Goal: Task Accomplishment & Management: Use online tool/utility

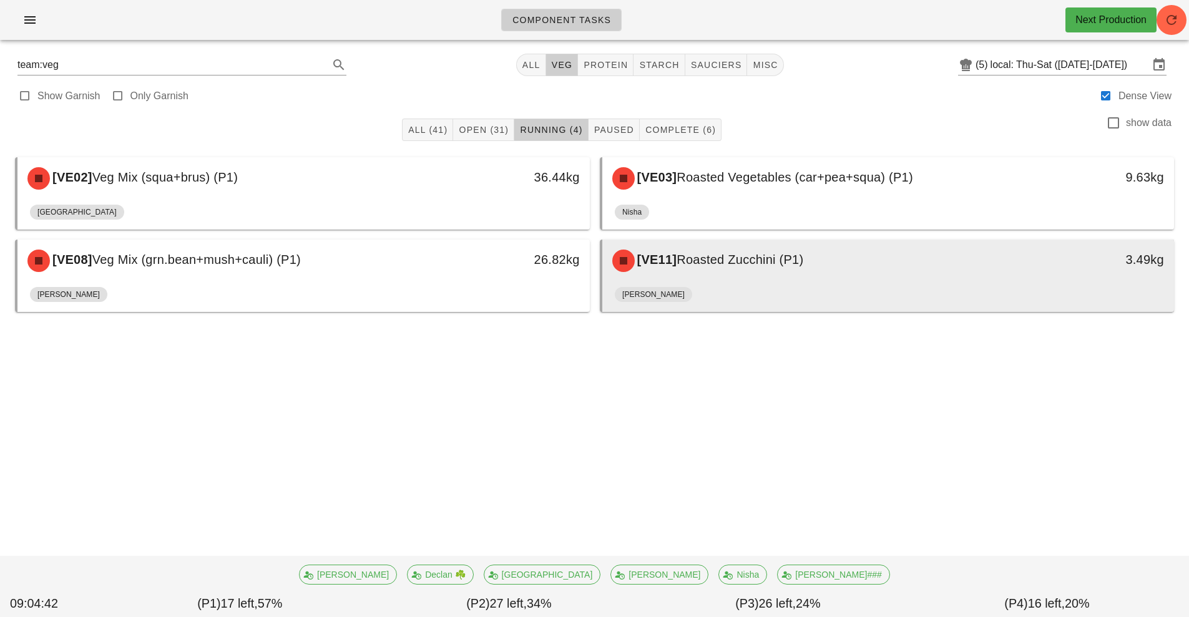
click at [737, 270] on div "[VE11] Roasted Zucchini (P1)" at bounding box center [817, 260] width 425 height 37
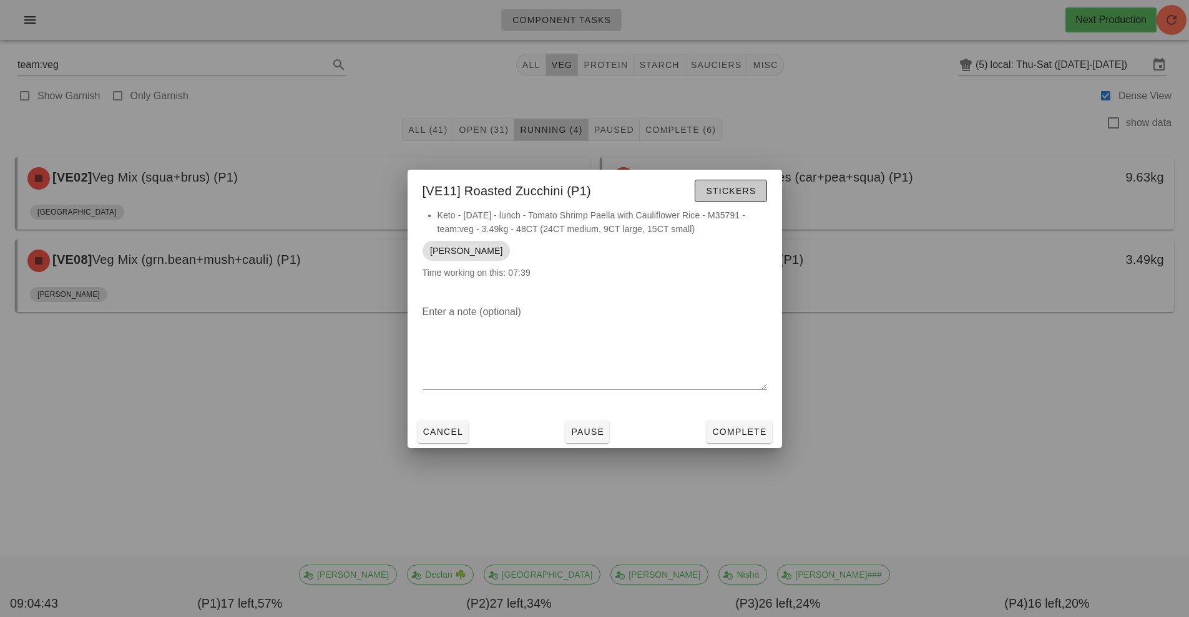
click at [717, 180] on button "Stickers" at bounding box center [731, 191] width 72 height 22
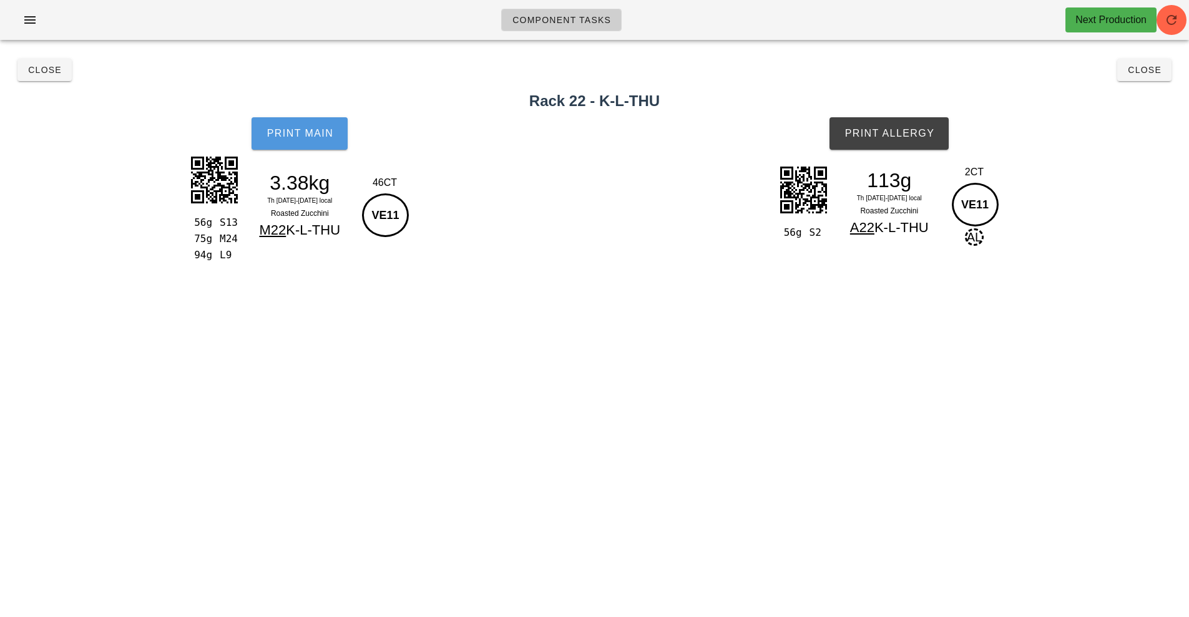
click at [313, 147] on button "Print Main" at bounding box center [300, 133] width 96 height 32
click at [897, 127] on button "Print Allergy" at bounding box center [888, 133] width 119 height 32
click at [45, 71] on span "Close" at bounding box center [44, 70] width 34 height 10
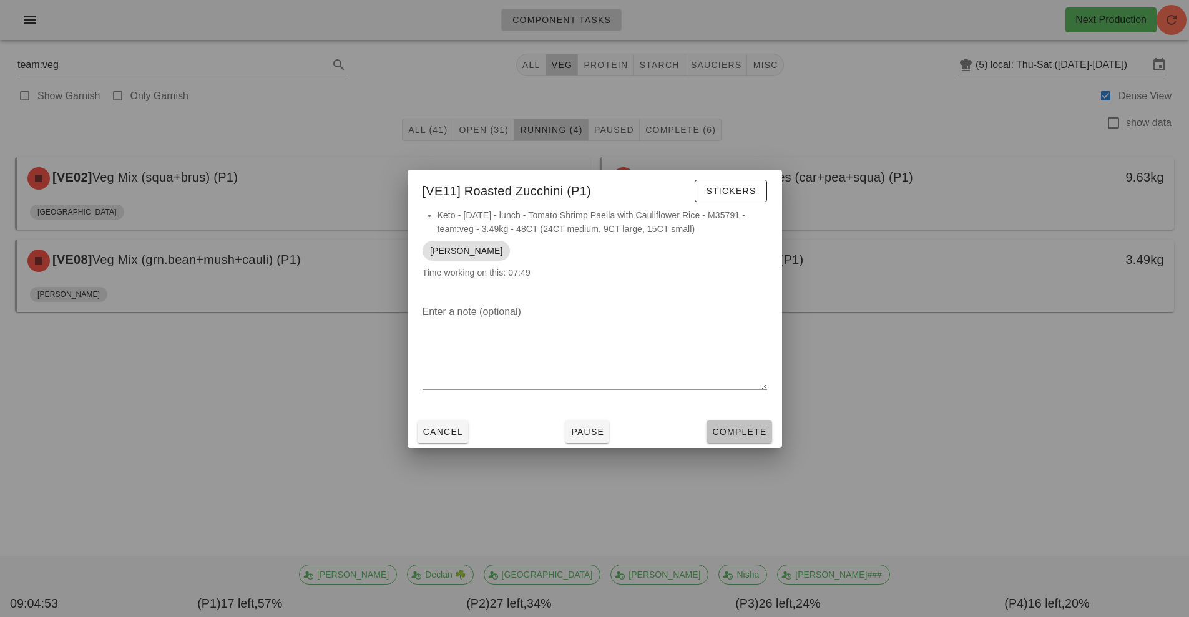
click at [749, 436] on span "Complete" at bounding box center [738, 432] width 55 height 10
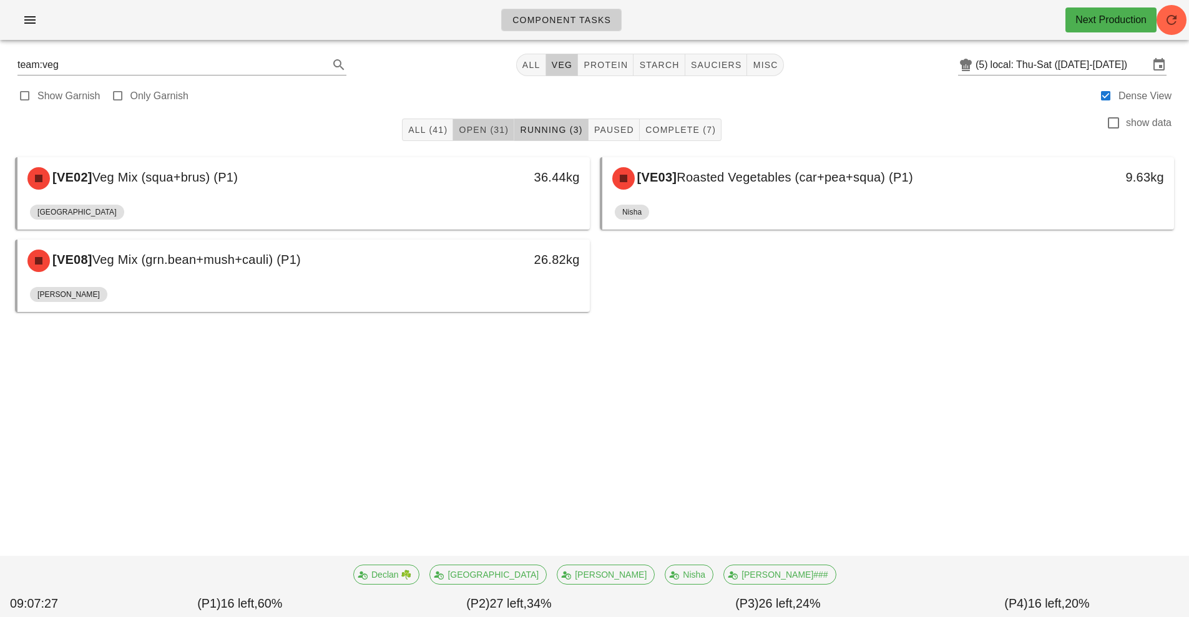
click at [463, 132] on span "Open (31)" at bounding box center [483, 130] width 51 height 10
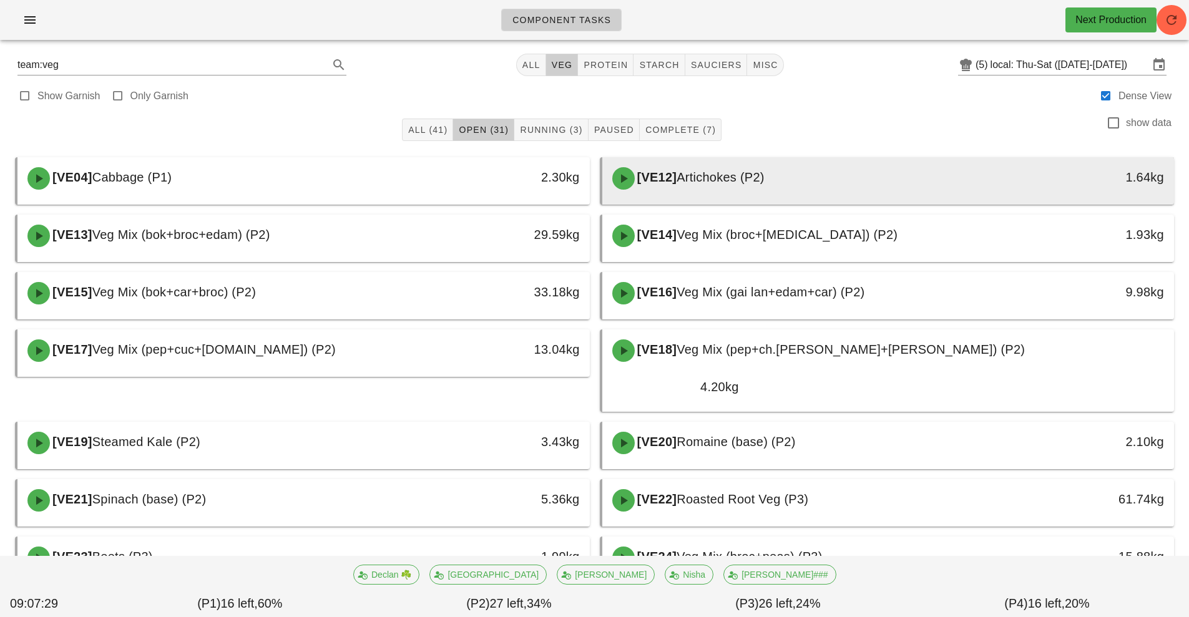
click at [762, 187] on div "[VE12] Artichokes (P2)" at bounding box center [817, 178] width 425 height 37
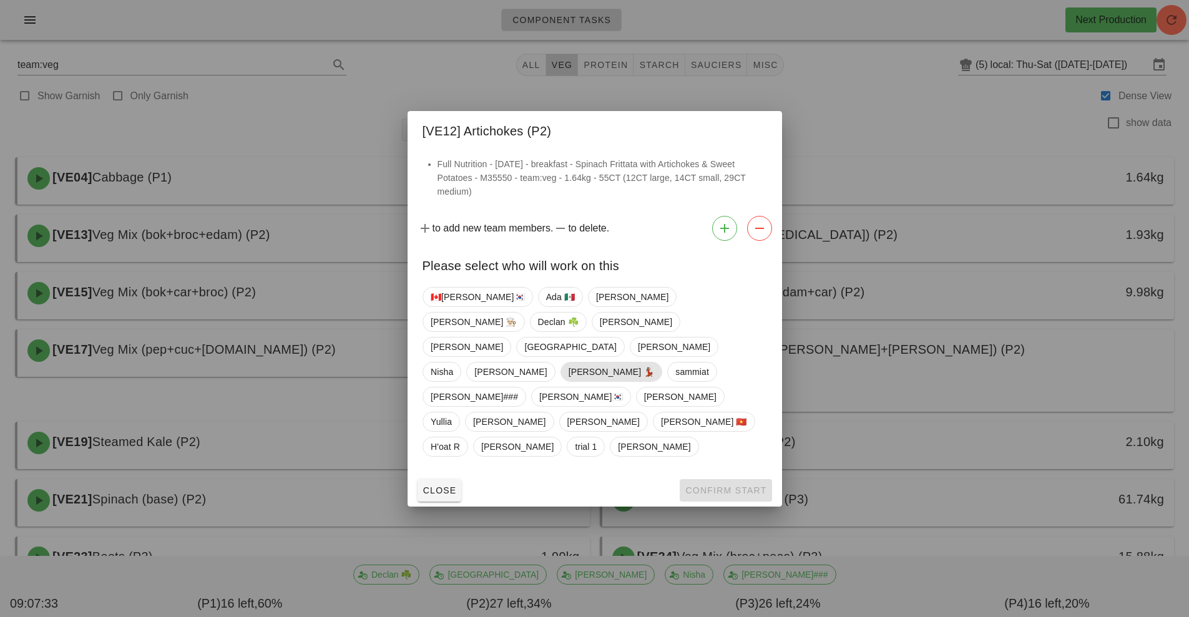
click at [654, 363] on span "[PERSON_NAME] 💃🏽" at bounding box center [611, 372] width 86 height 19
click at [725, 486] on span "Confirm Start" at bounding box center [726, 491] width 82 height 10
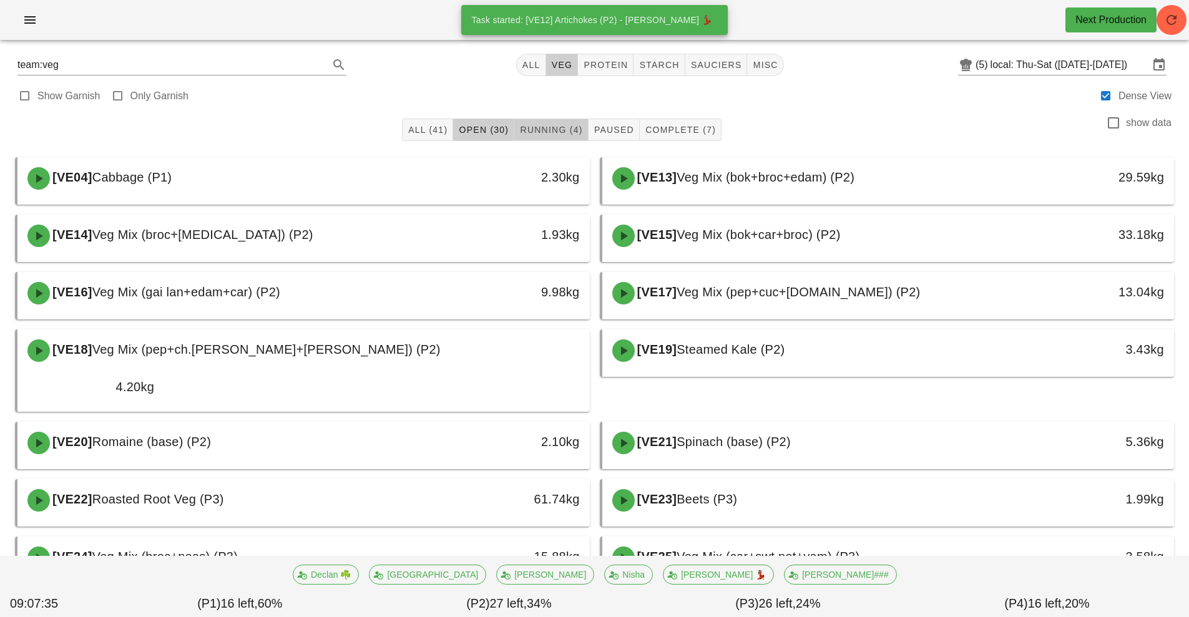
click at [545, 137] on button "Running (4)" at bounding box center [551, 130] width 74 height 22
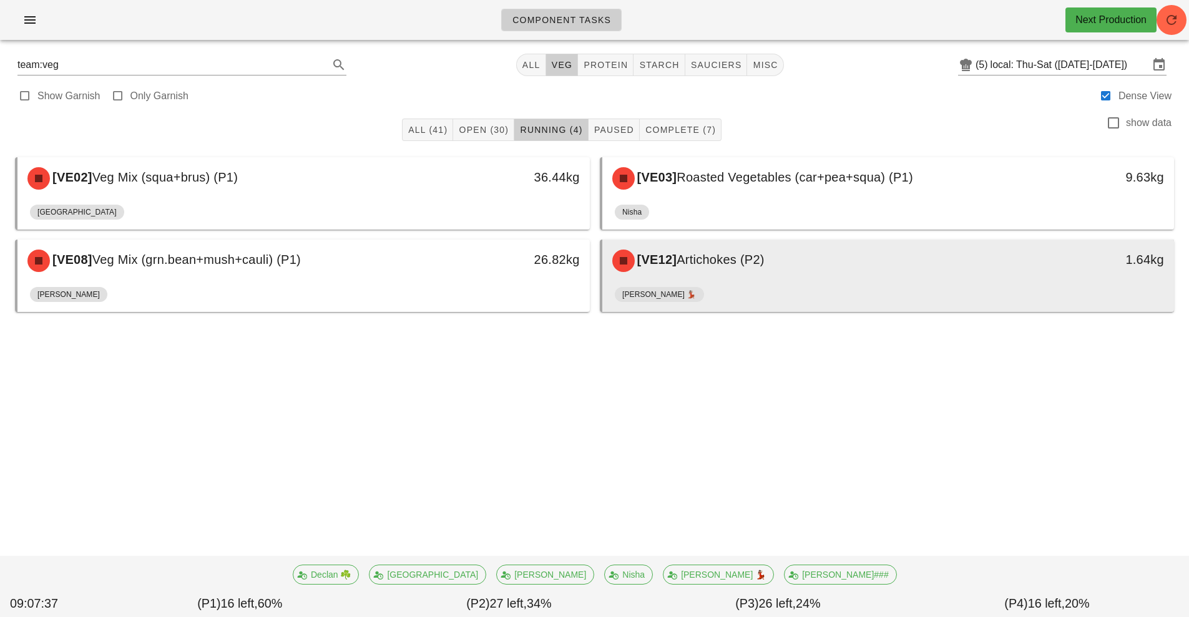
click at [760, 283] on div "[PERSON_NAME] 💃🏽" at bounding box center [888, 297] width 547 height 30
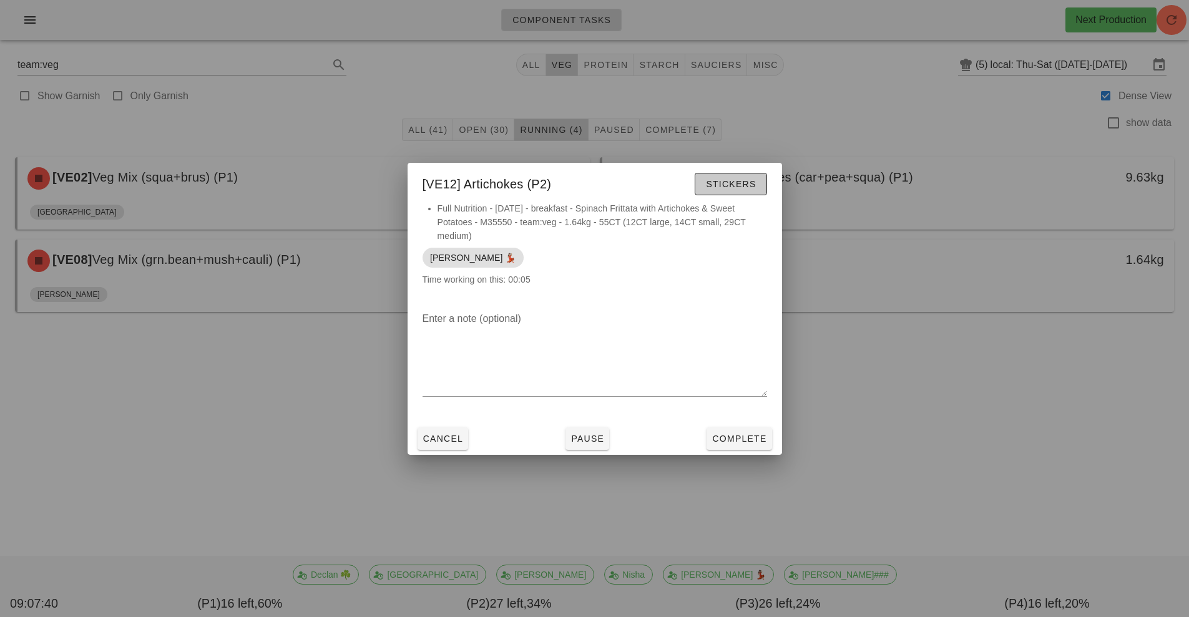
click at [725, 188] on span "Stickers" at bounding box center [730, 184] width 51 height 10
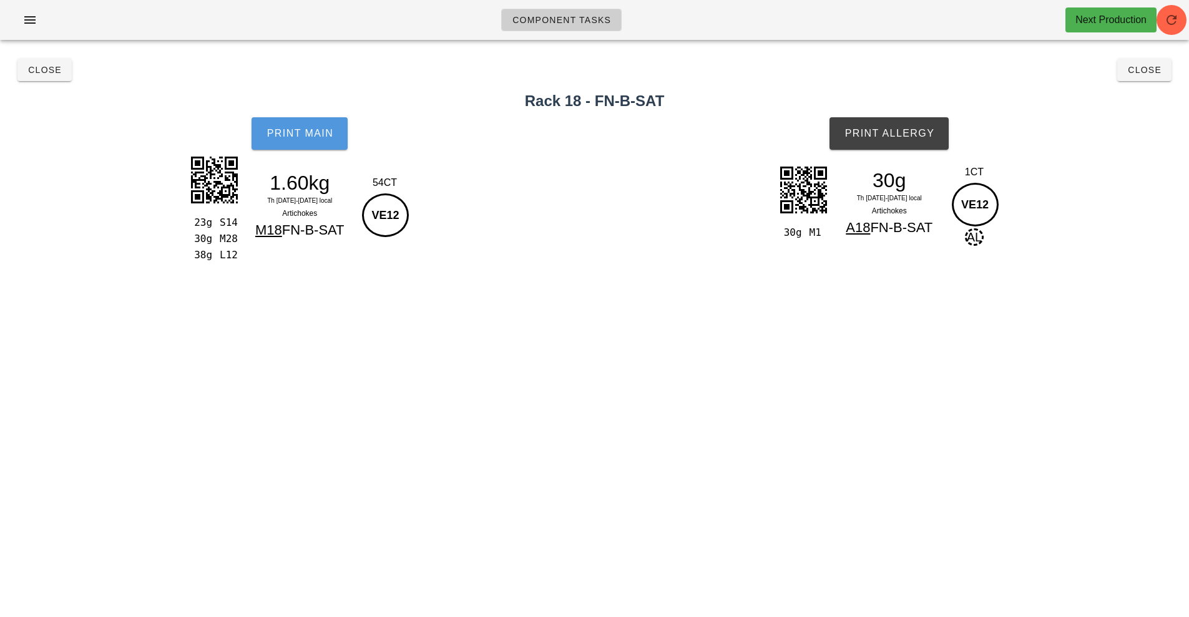
click at [297, 132] on span "Print Main" at bounding box center [299, 133] width 67 height 11
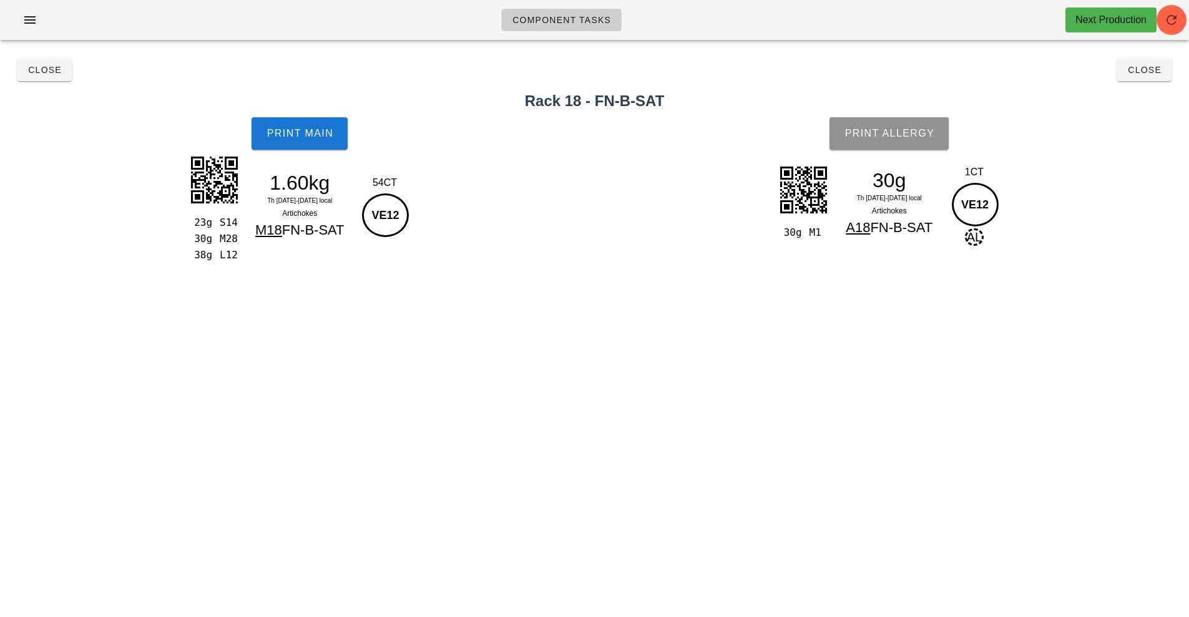
click at [892, 137] on span "Print Allergy" at bounding box center [889, 133] width 90 height 11
click at [1135, 78] on button "Close" at bounding box center [1144, 70] width 54 height 22
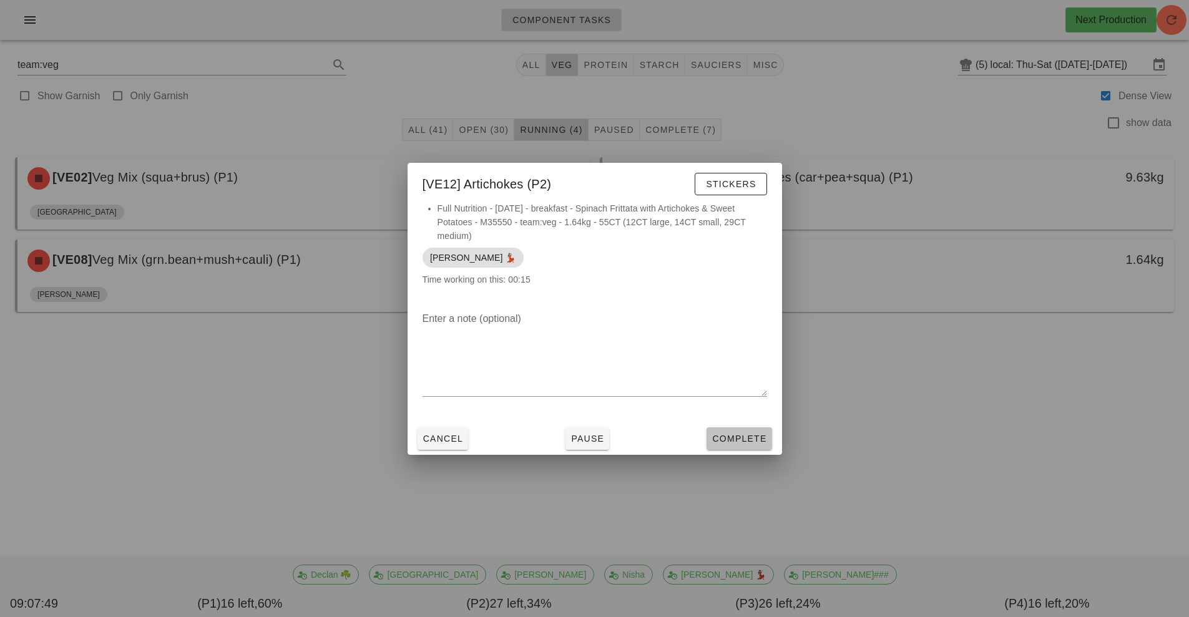
click at [742, 439] on span "Complete" at bounding box center [738, 439] width 55 height 10
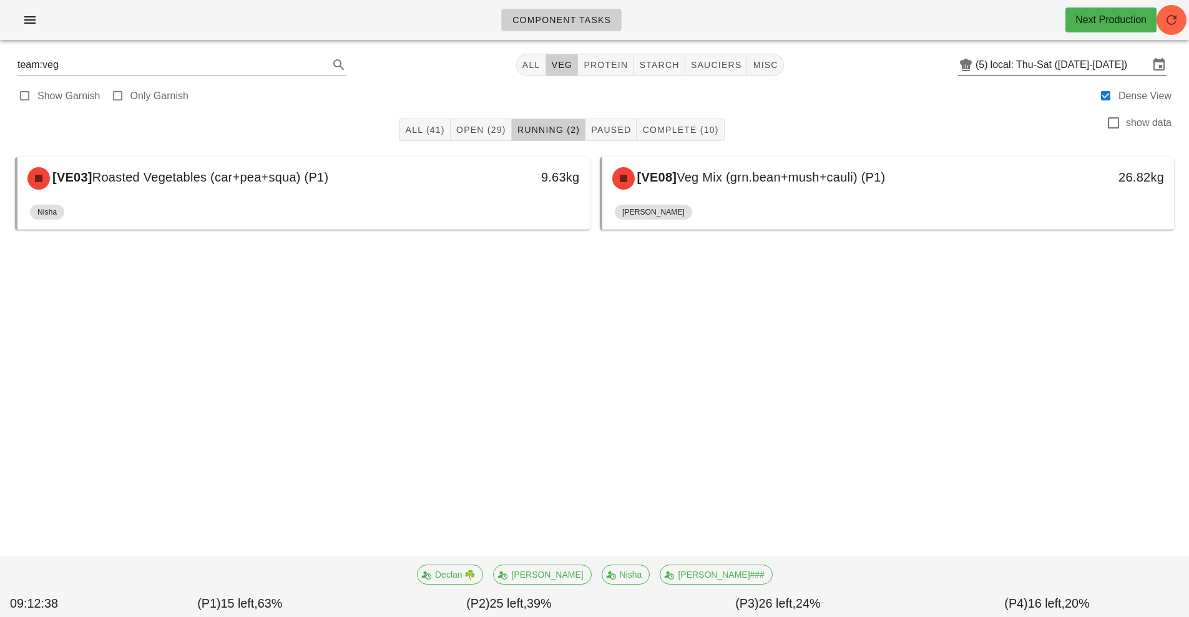
click at [1057, 69] on input "local: Thu-Sat ([DATE]-[DATE])" at bounding box center [1069, 65] width 159 height 20
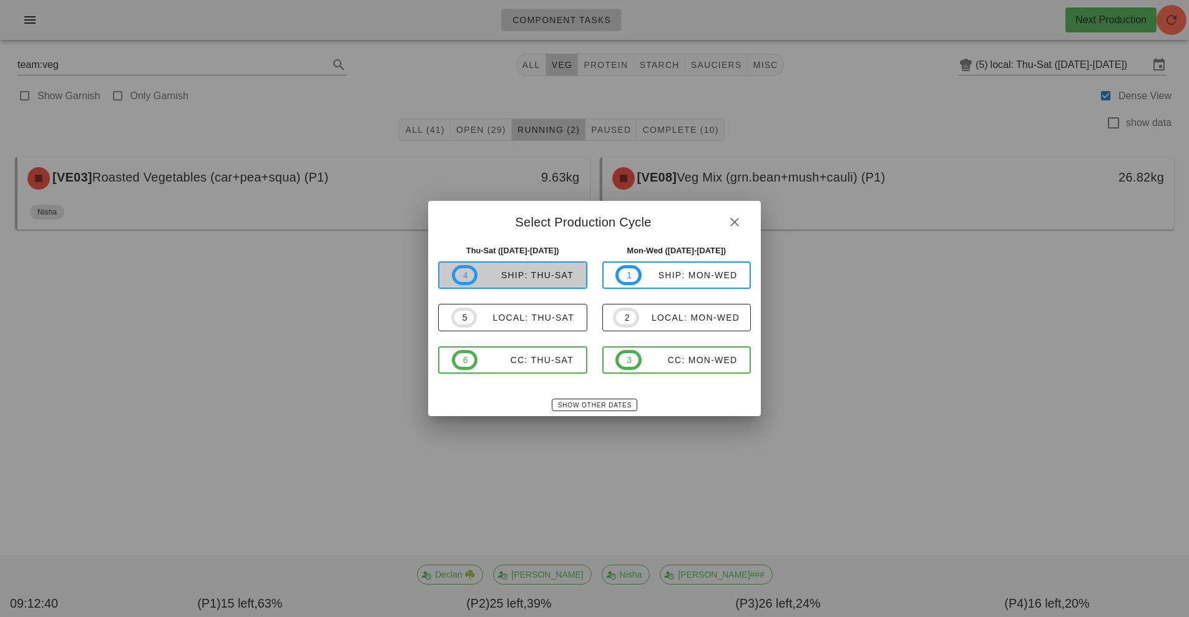
click at [539, 274] on div "ship: Thu-Sat" at bounding box center [525, 275] width 96 height 10
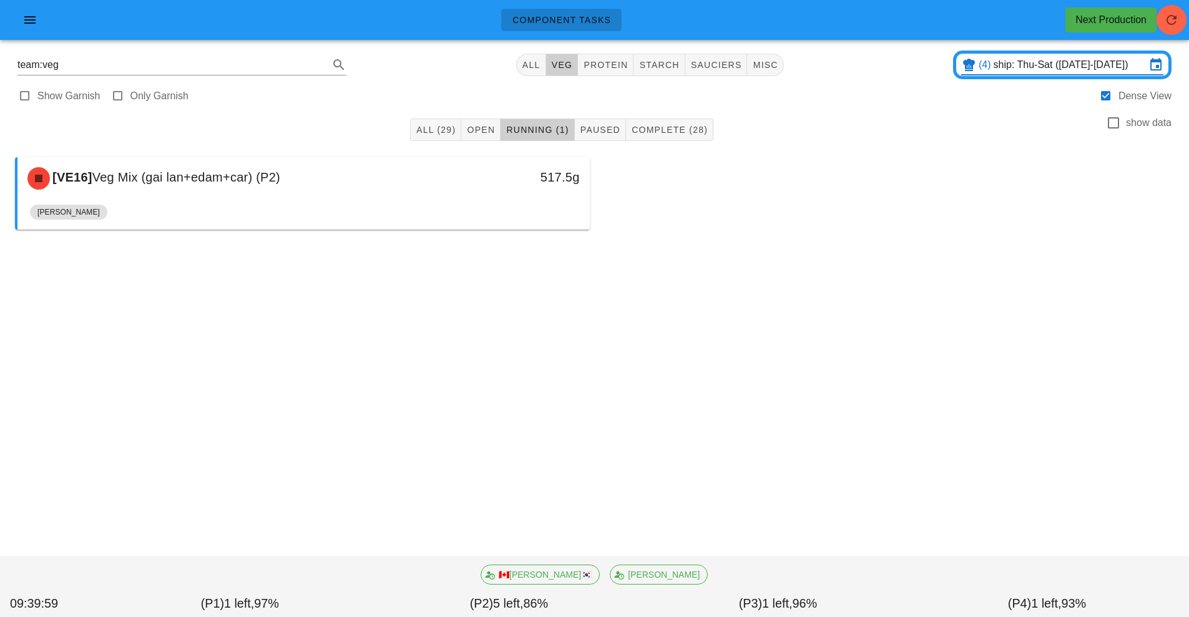
click at [1021, 70] on input "ship: Thu-Sat ([DATE]-[DATE])" at bounding box center [1070, 65] width 152 height 20
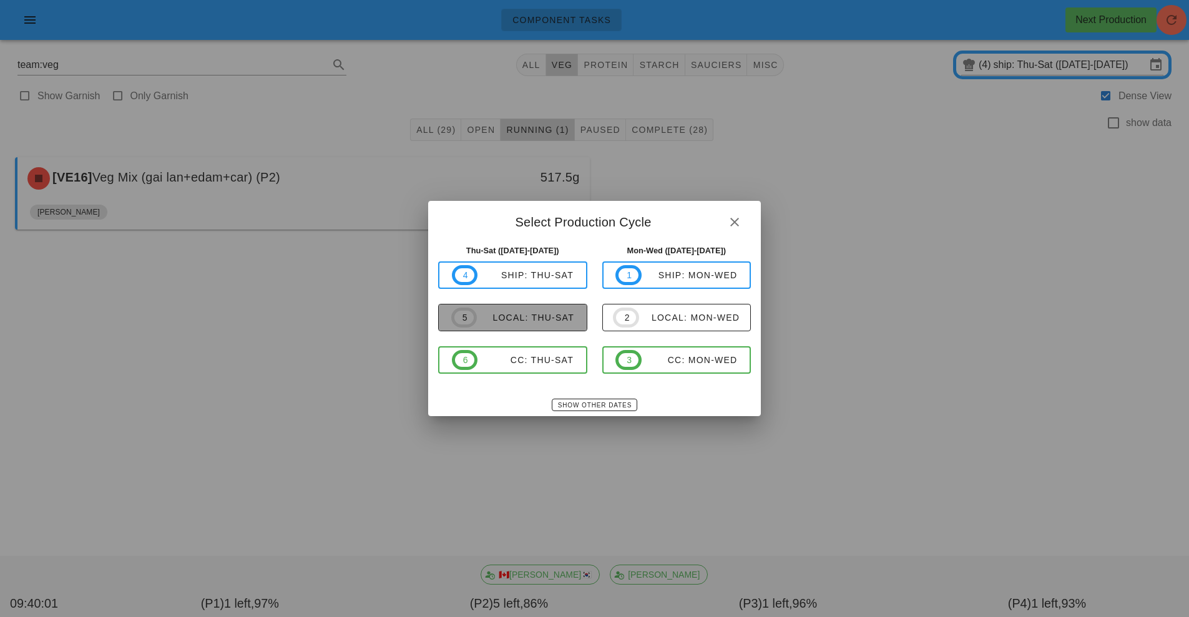
click at [527, 316] on div "local: Thu-Sat" at bounding box center [525, 318] width 97 height 10
type input "local: Thu-Sat ([DATE]-[DATE])"
